Goal: Task Accomplishment & Management: Manage account settings

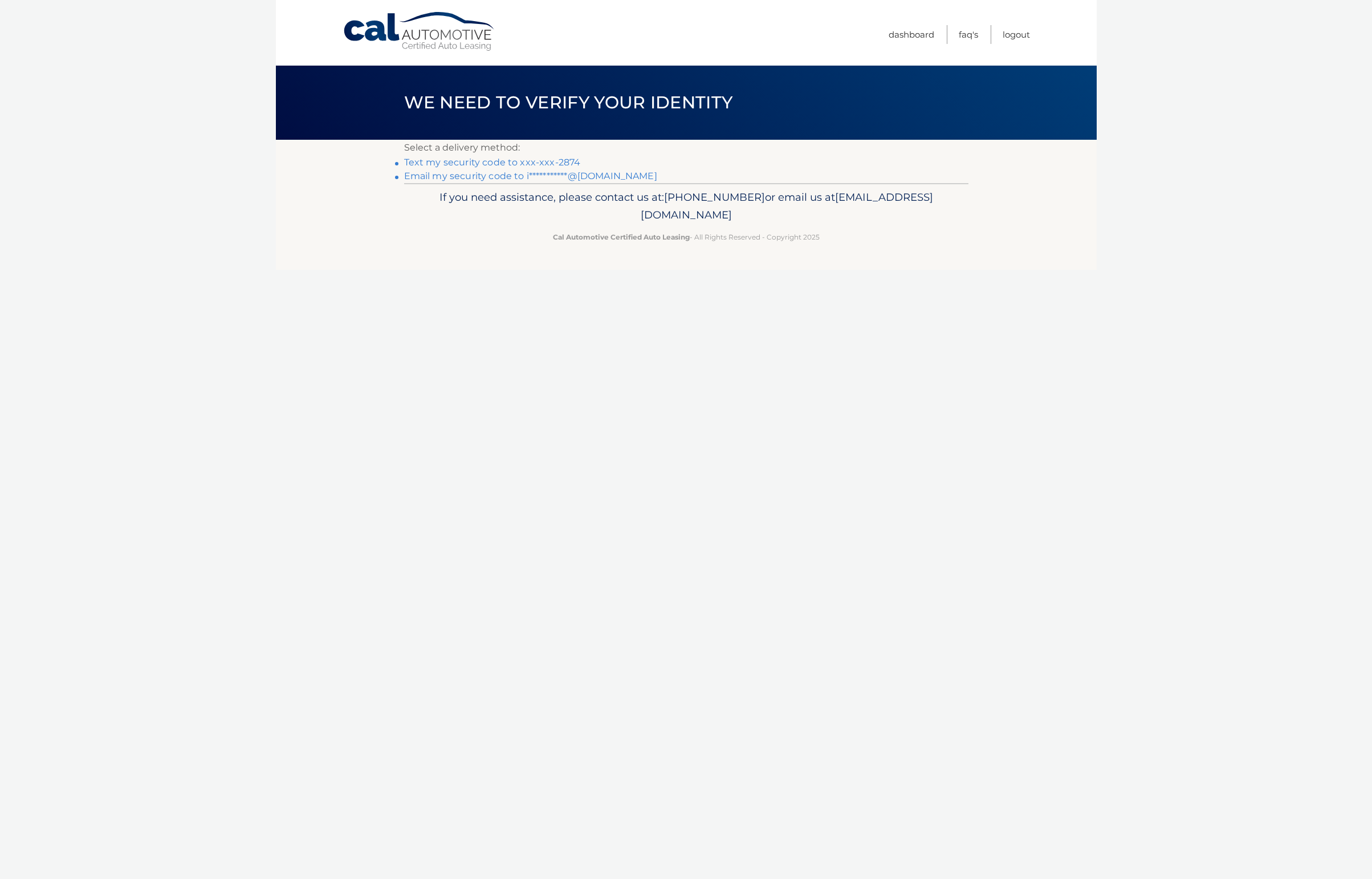
click at [481, 162] on link "Text my security code to xxx-xxx-2874" at bounding box center [492, 162] width 176 height 11
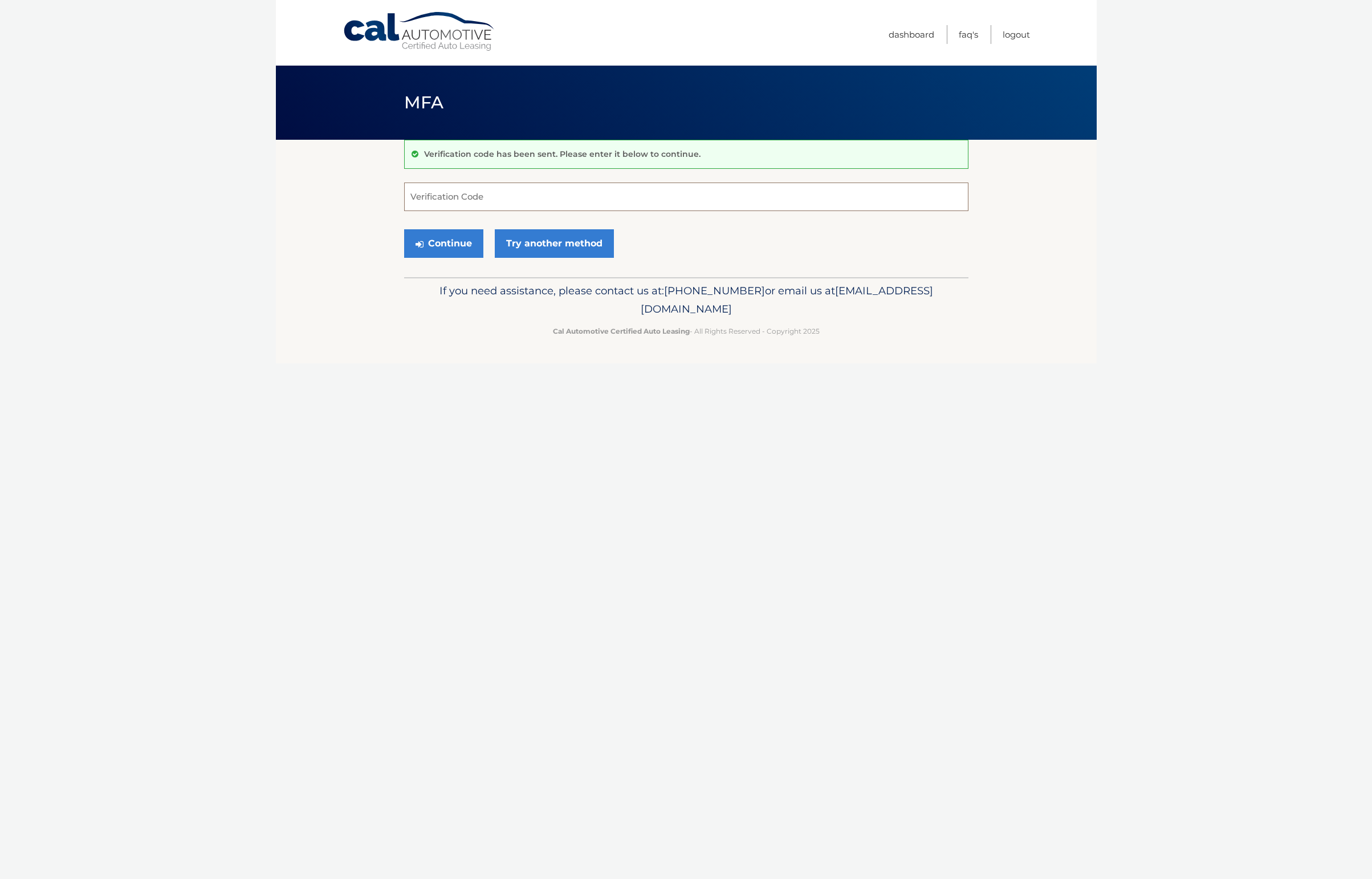
click at [480, 198] on input "Verification Code" at bounding box center [686, 196] width 565 height 29
type input "107068"
click at [443, 243] on button "Continue" at bounding box center [443, 243] width 79 height 29
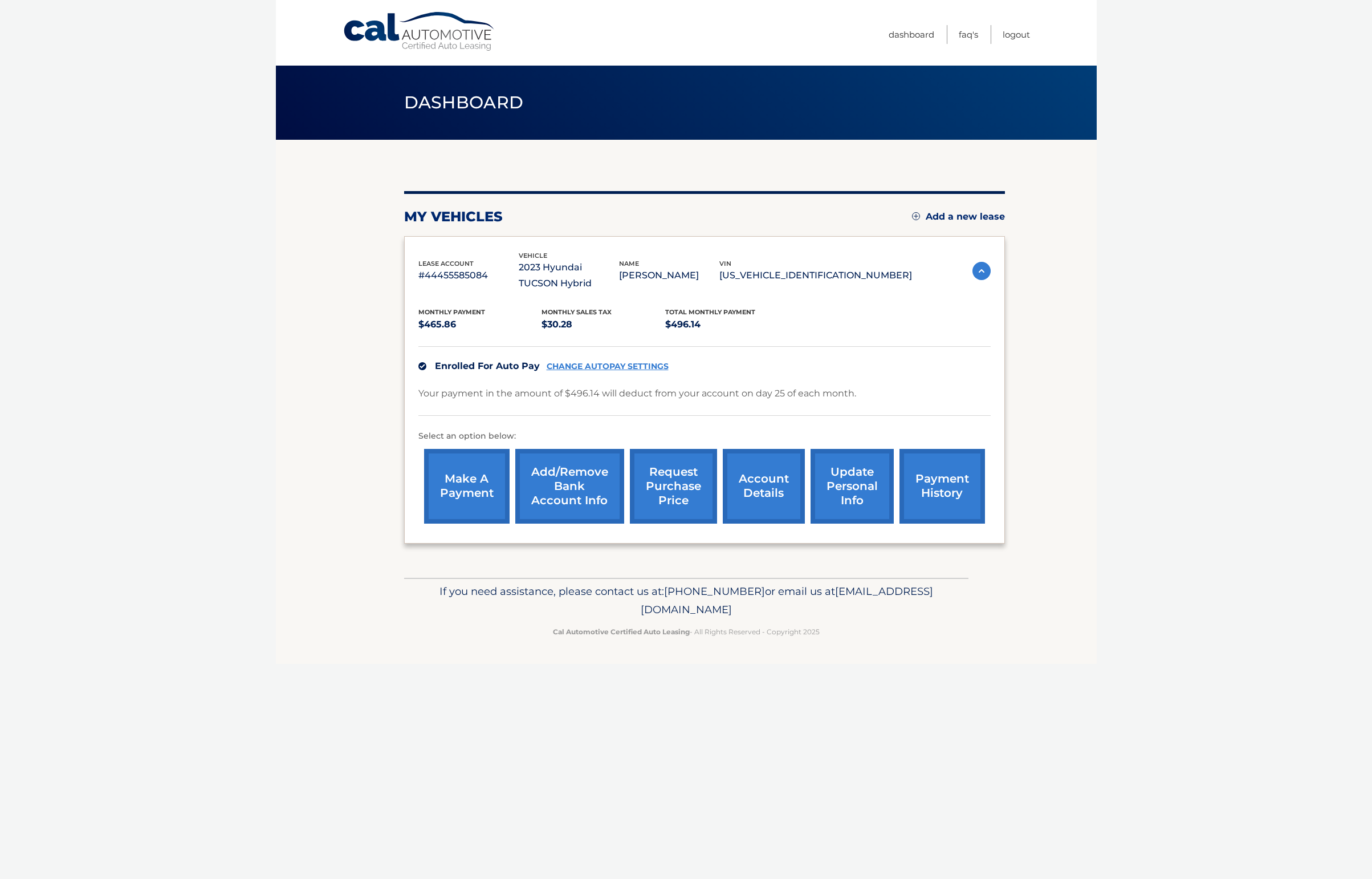
click at [769, 485] on link "account details" at bounding box center [764, 486] width 82 height 75
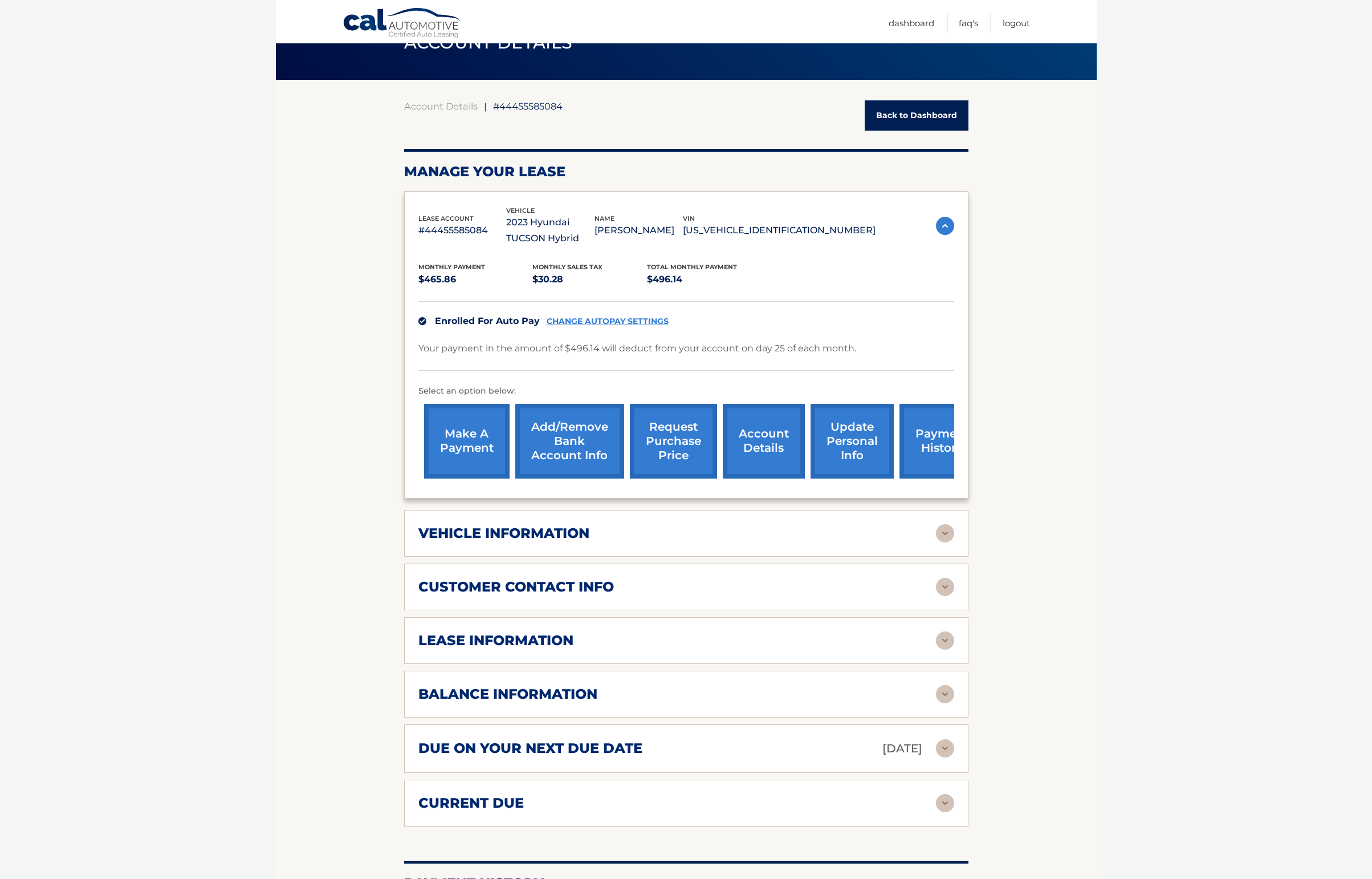
scroll to position [65, 0]
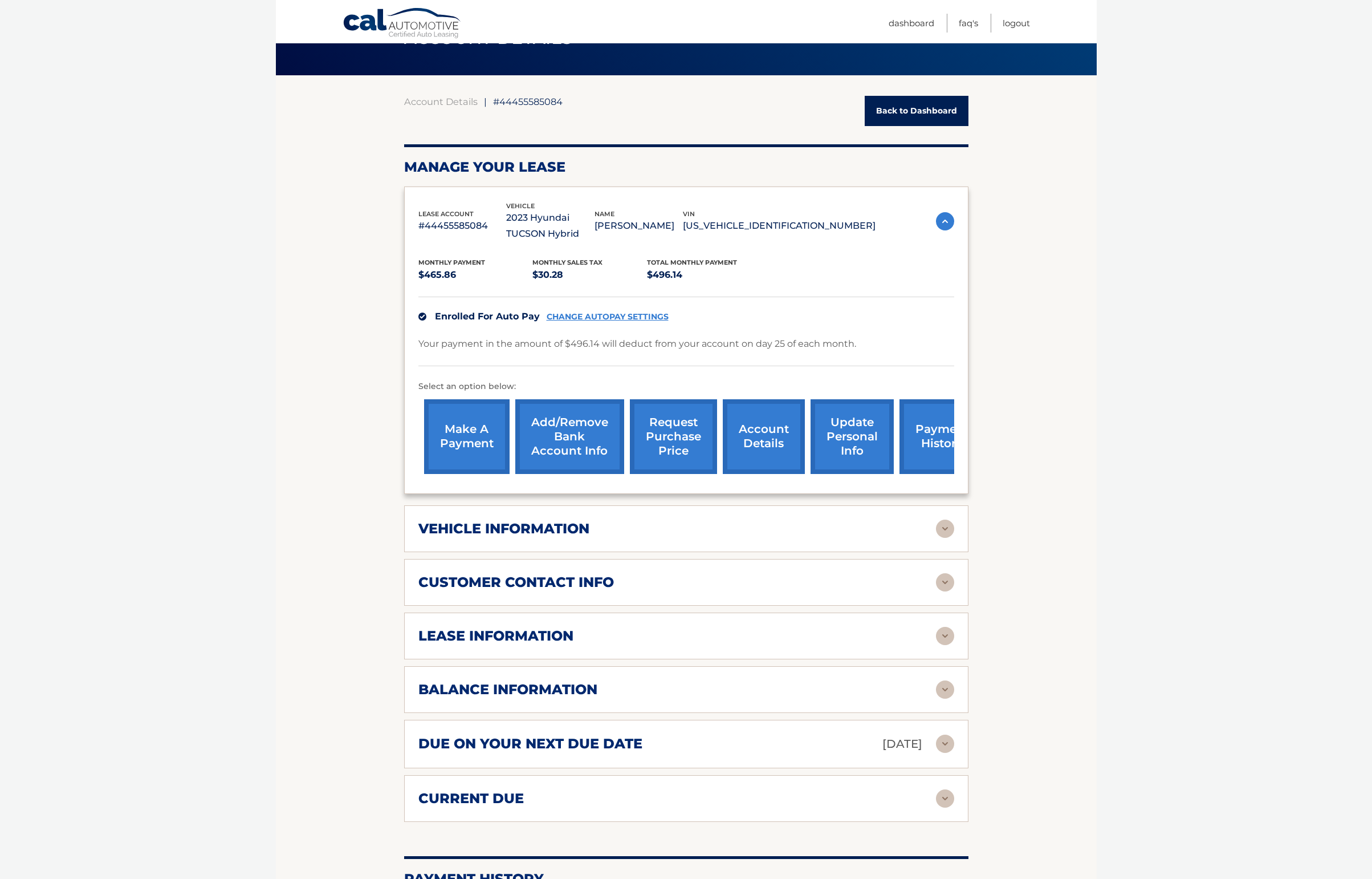
click at [941, 638] on img at bounding box center [945, 635] width 18 height 18
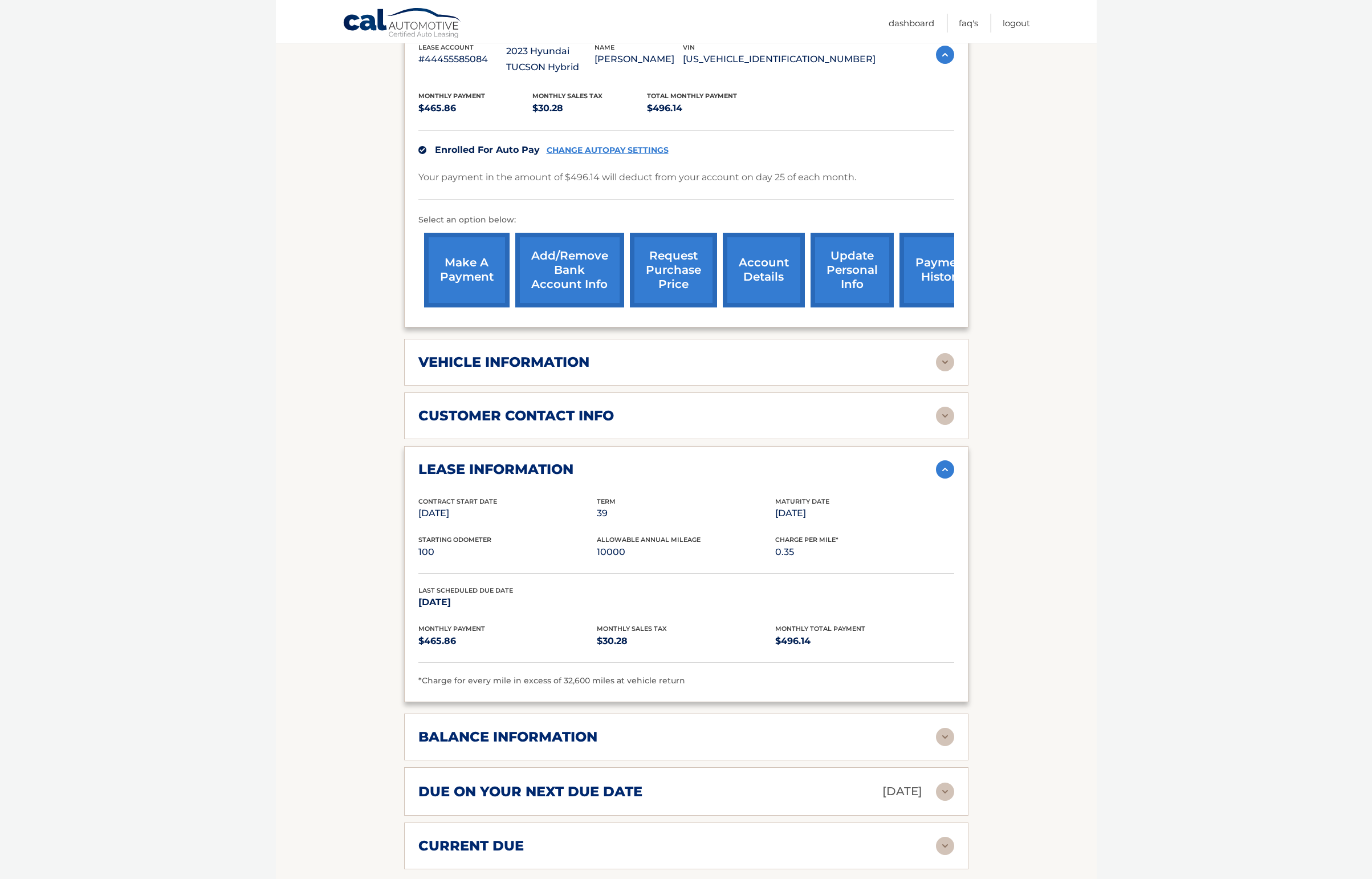
scroll to position [234, 0]
